Goal: Task Accomplishment & Management: Use online tool/utility

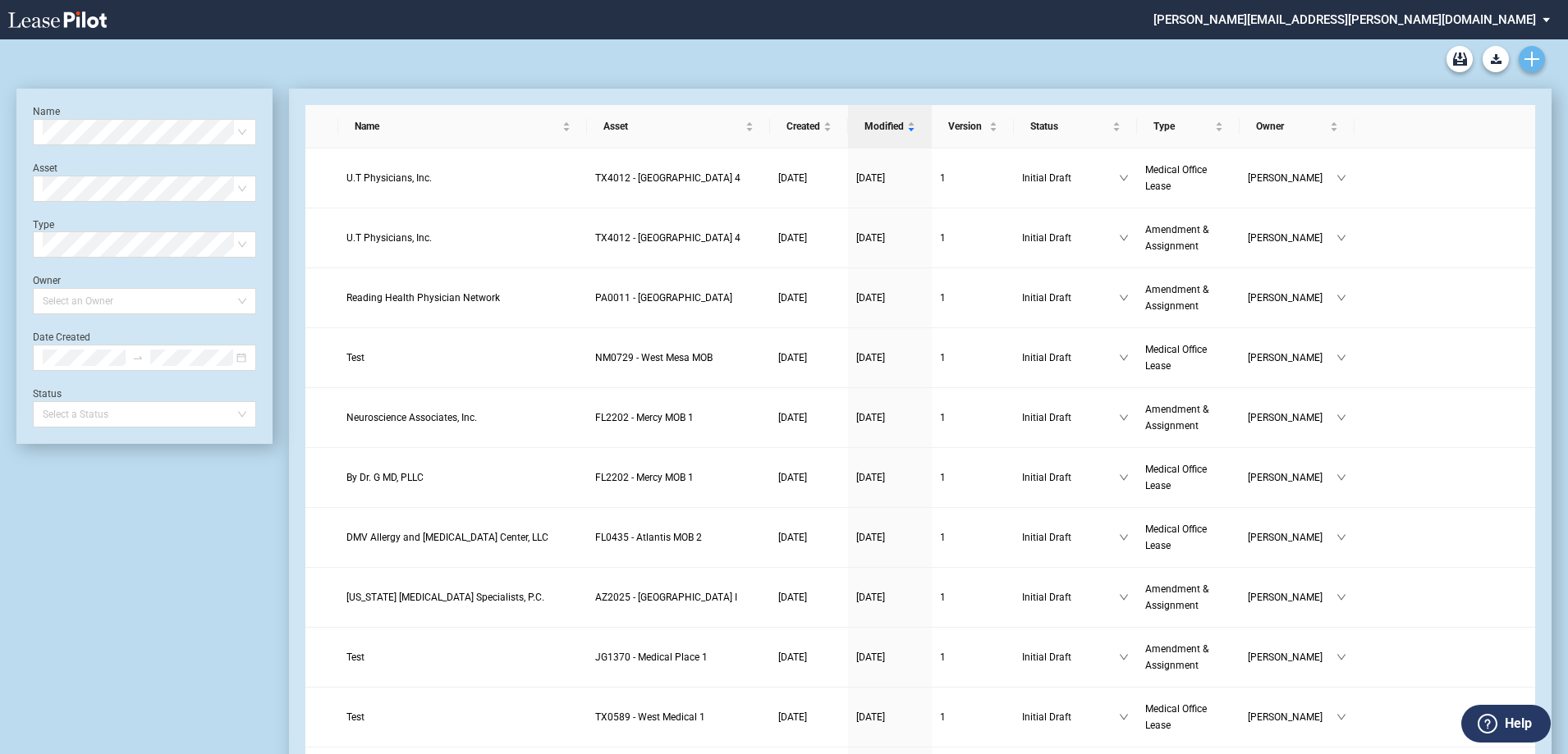
click at [1537, 62] on icon "Create new document" at bounding box center [1532, 58] width 15 height 15
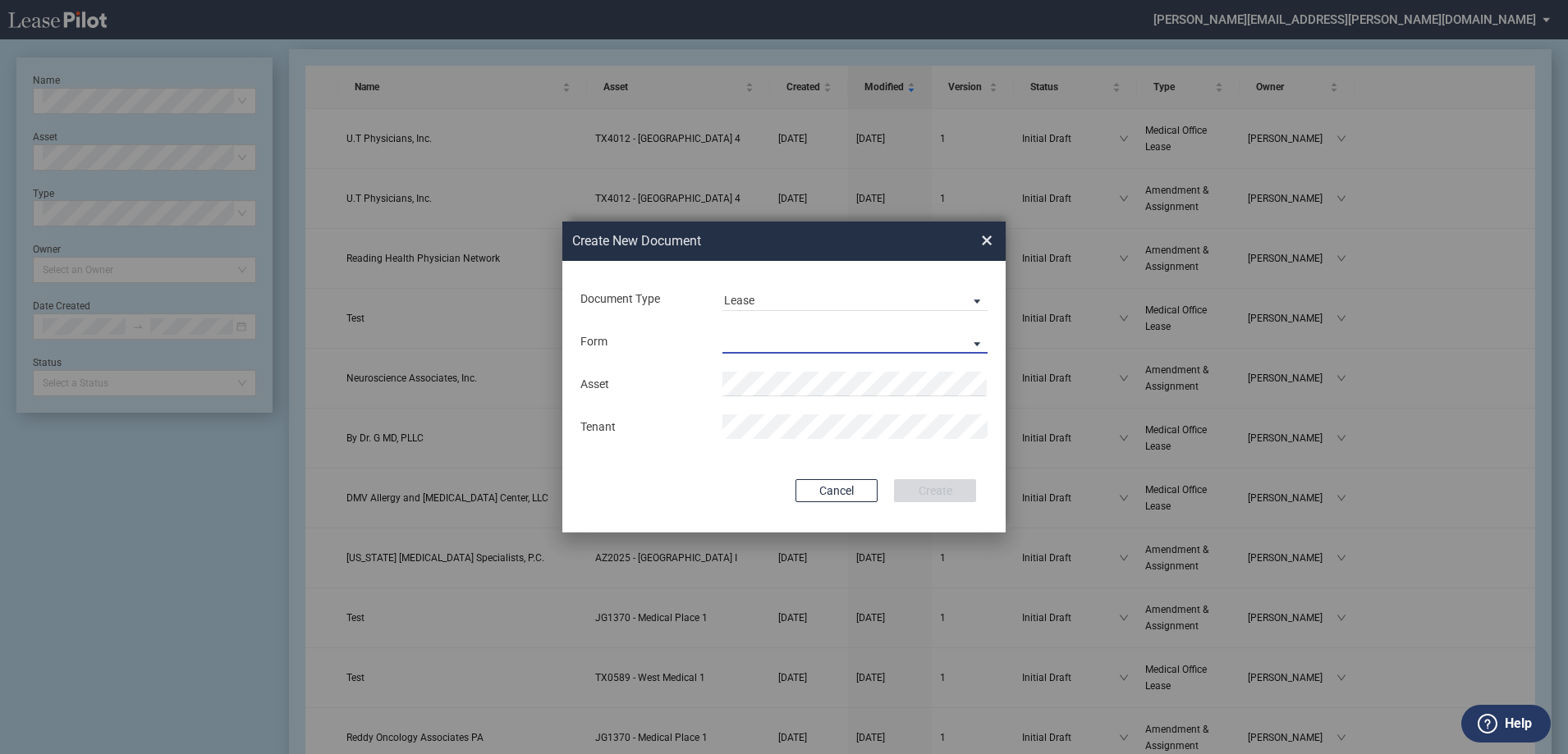
click at [790, 338] on md-select "Medical Office Lease Scottsdale Lease Louisville Lease 1370 Medical Place Lease…" at bounding box center [854, 341] width 265 height 25
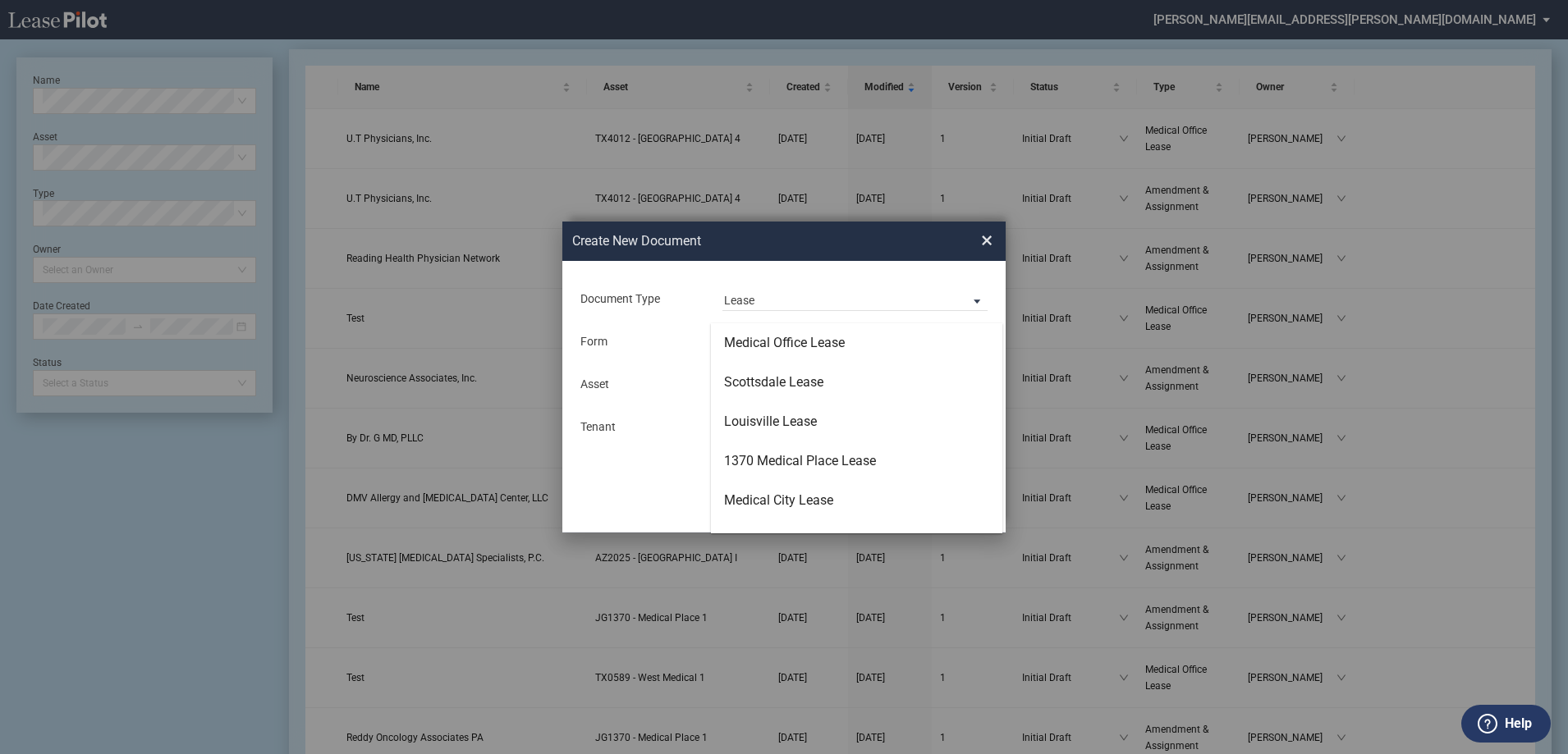
click at [790, 338] on div "Medical Office Lease" at bounding box center [784, 343] width 121 height 18
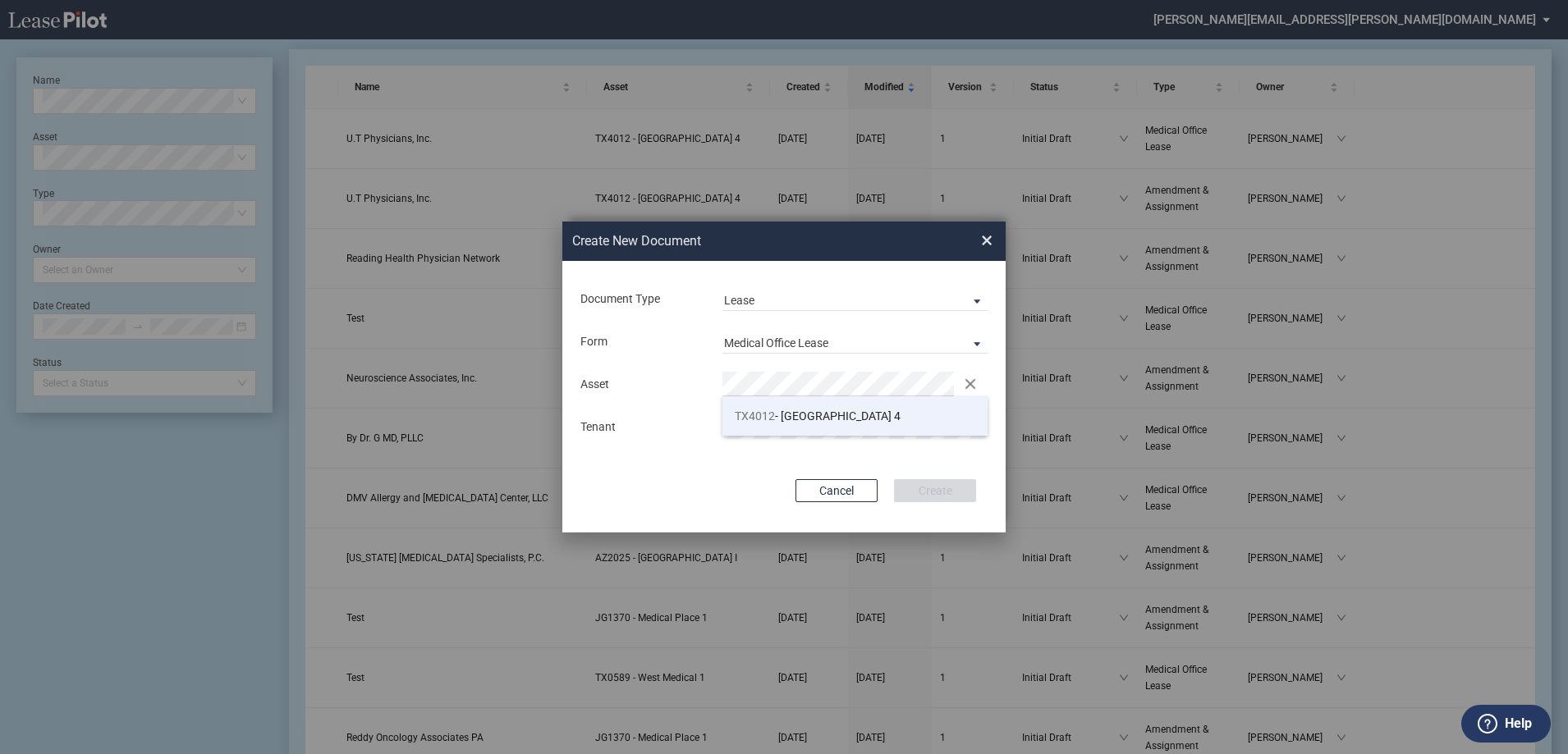
click at [796, 415] on span "TX4012 - Southwest Plaza 4" at bounding box center [817, 416] width 166 height 13
click at [794, 308] on span "Lease" at bounding box center [842, 301] width 236 height 17
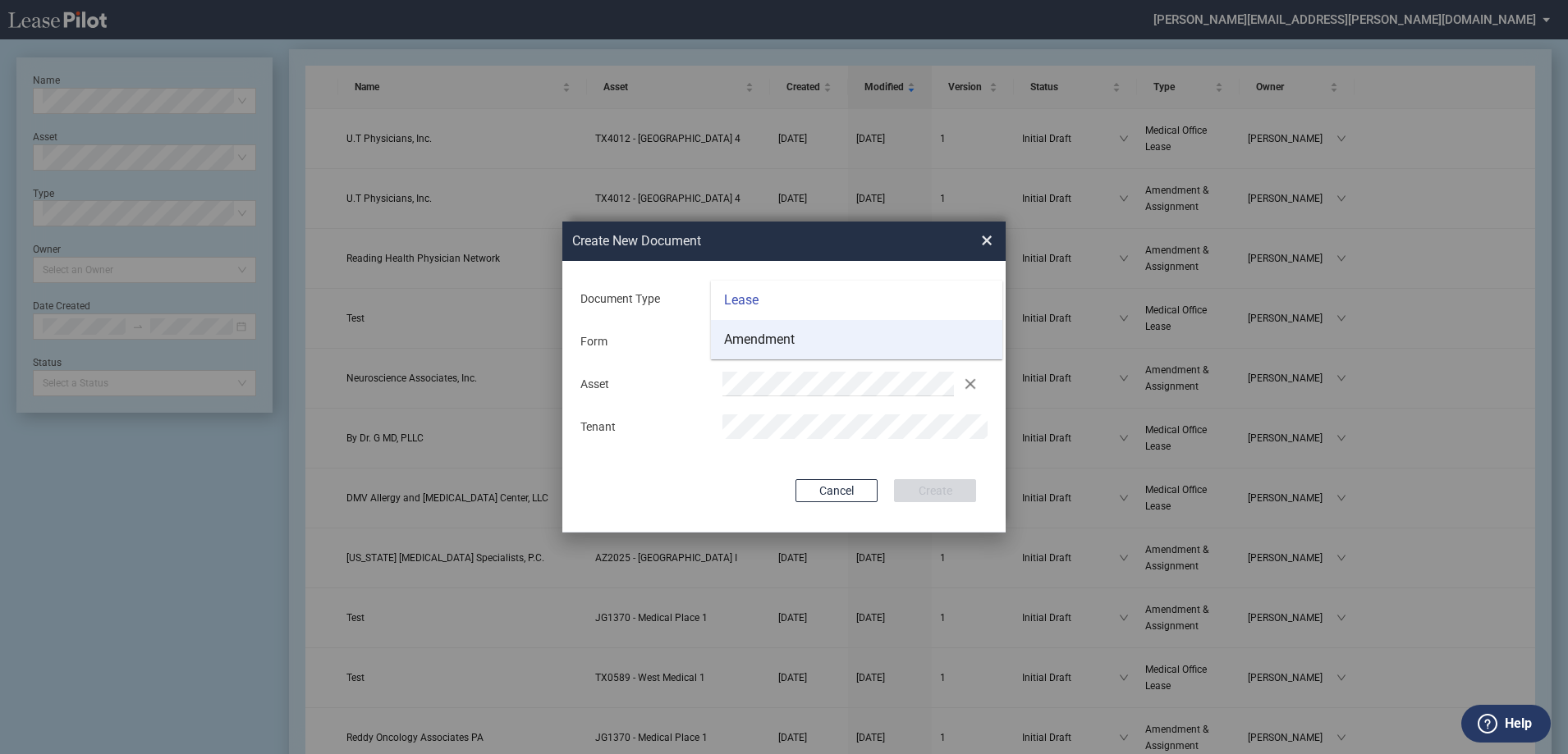
click at [804, 336] on md-option "Amendment" at bounding box center [856, 339] width 292 height 39
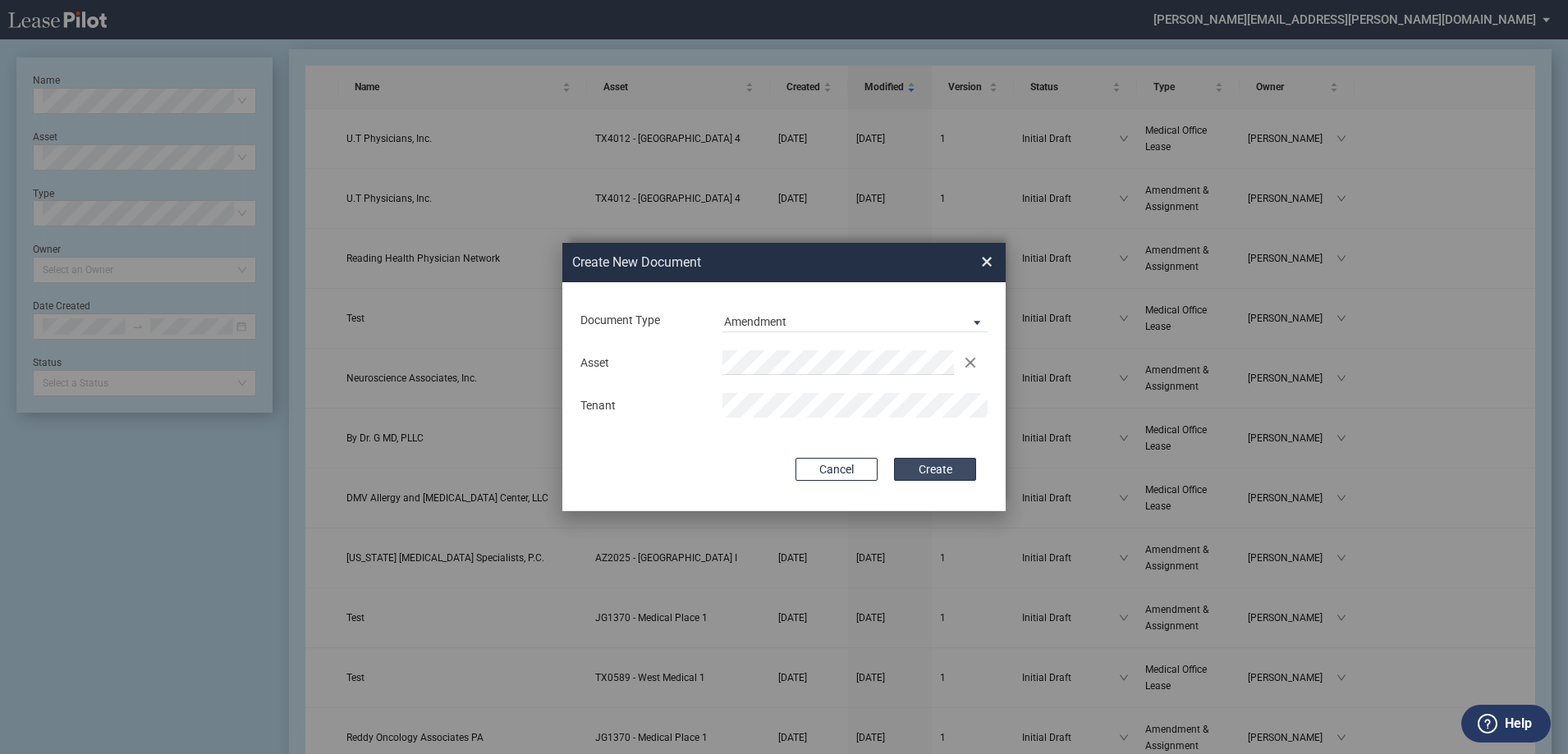
click at [936, 471] on button "Create" at bounding box center [934, 470] width 82 height 23
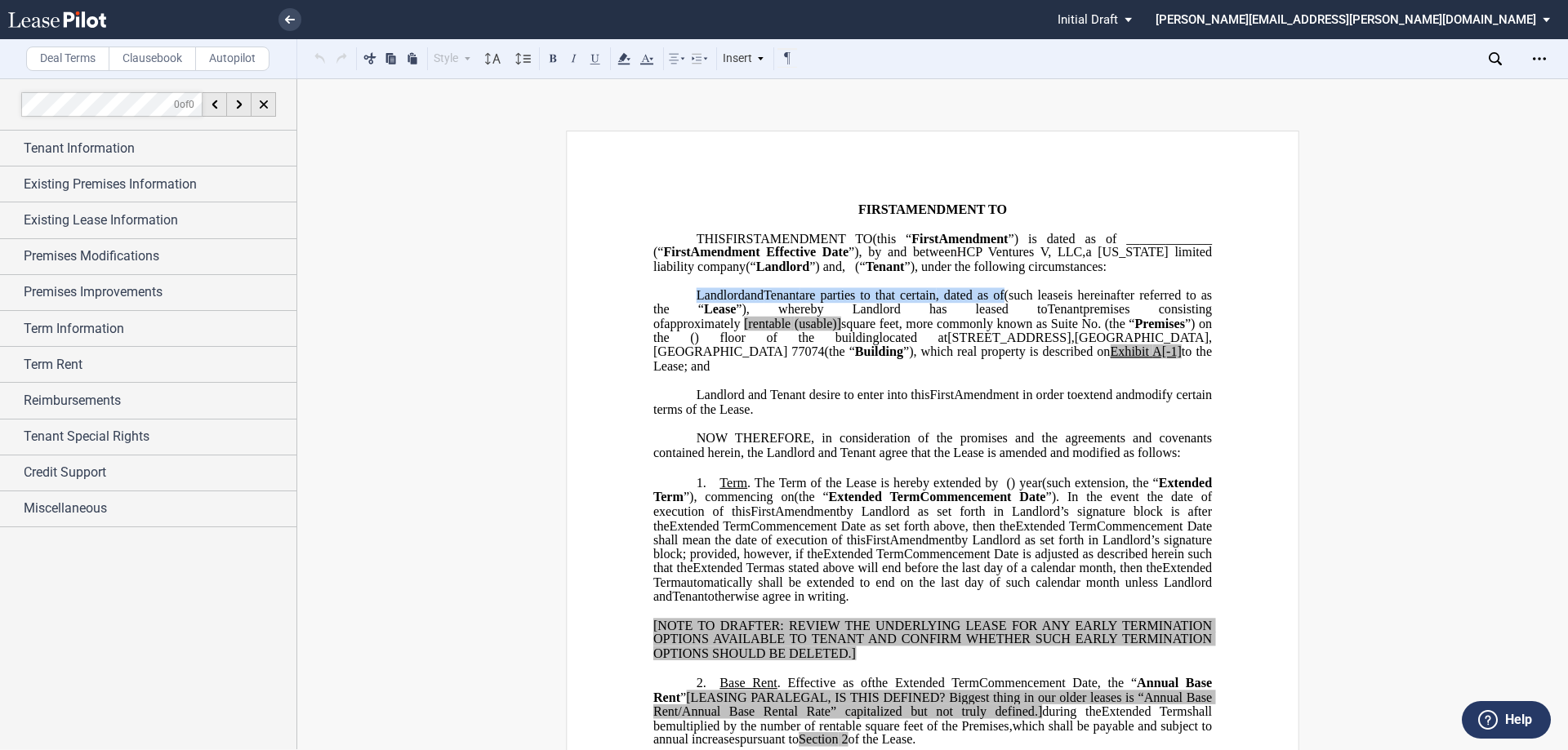
drag, startPoint x: 691, startPoint y: 311, endPoint x: 745, endPoint y: 324, distance: 55.5
click at [745, 324] on p "HCP Ventures V, LLC , a [US_STATE] limited liability company (“ Landlord ”) Lan…" at bounding box center [932, 330] width 558 height 85
click at [291, 19] on use at bounding box center [289, 19] width 10 height 8
